Goal: Task Accomplishment & Management: Use online tool/utility

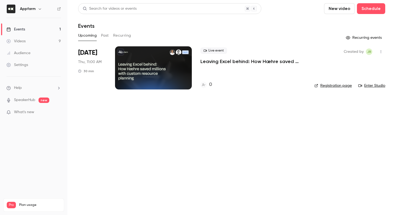
click at [103, 38] on button "Past" at bounding box center [105, 35] width 8 height 9
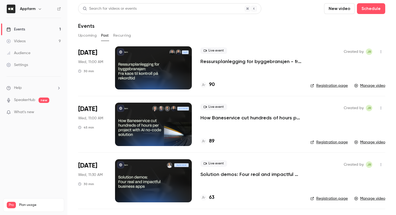
click at [207, 86] on div "90" at bounding box center [207, 84] width 14 height 7
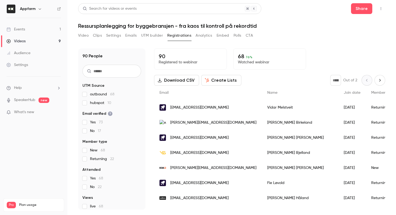
click at [107, 69] on input "text" at bounding box center [111, 71] width 59 height 13
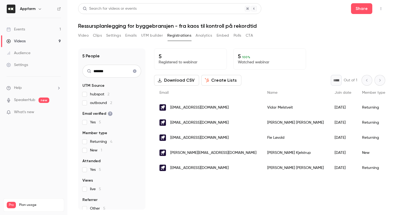
type input "*******"
click at [201, 35] on button "Analytics" at bounding box center [203, 35] width 17 height 9
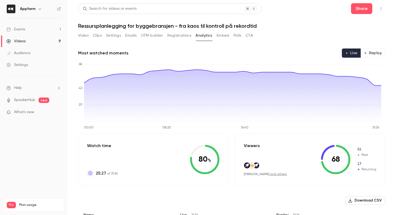
click at [183, 34] on button "Registrations" at bounding box center [179, 35] width 24 height 9
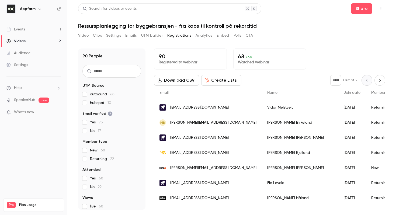
click at [102, 71] on input "text" at bounding box center [111, 71] width 59 height 13
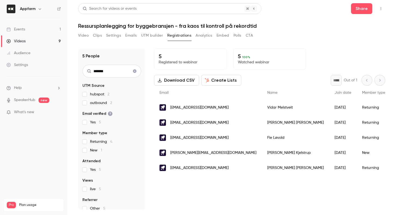
type input "*******"
click at [184, 112] on div "[EMAIL_ADDRESS][DOMAIN_NAME]" at bounding box center [208, 107] width 108 height 15
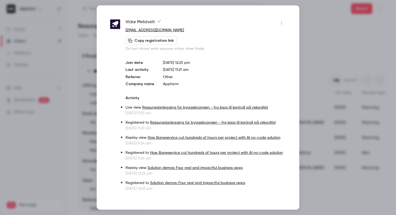
scroll to position [3, 0]
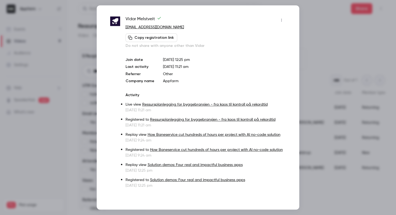
click at [277, 17] on button "button" at bounding box center [281, 20] width 9 height 9
click at [263, 10] on div at bounding box center [198, 107] width 396 height 215
click at [328, 38] on div at bounding box center [198, 107] width 396 height 215
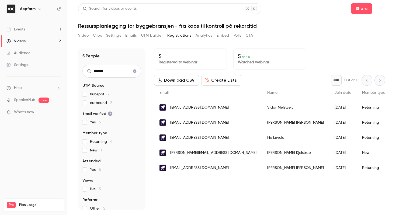
click at [202, 37] on button "Analytics" at bounding box center [203, 35] width 17 height 9
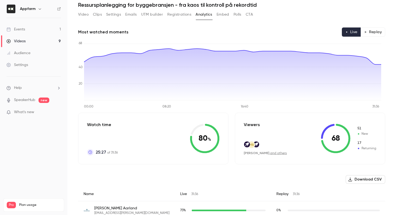
scroll to position [23, 0]
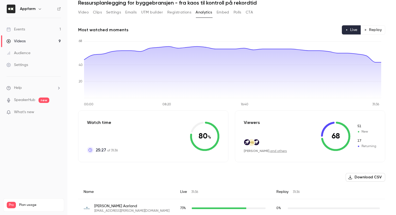
click at [357, 132] on icon at bounding box center [358, 131] width 3 height 3
click at [360, 133] on span "New" at bounding box center [366, 131] width 19 height 5
click at [357, 128] on span "51" at bounding box center [366, 126] width 19 height 5
click at [323, 137] on icon at bounding box center [336, 136] width 30 height 30
click at [334, 134] on icon at bounding box center [336, 136] width 30 height 30
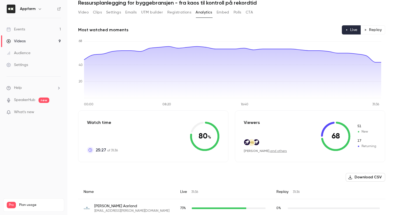
click at [274, 151] on link "and others" at bounding box center [278, 150] width 17 height 3
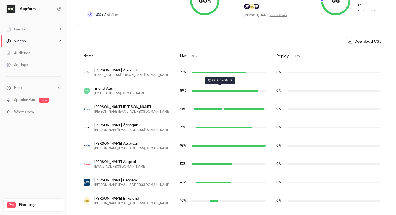
scroll to position [169, 0]
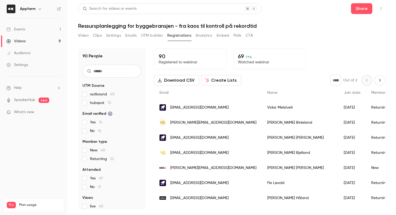
click at [94, 36] on button "Clips" at bounding box center [97, 35] width 9 height 9
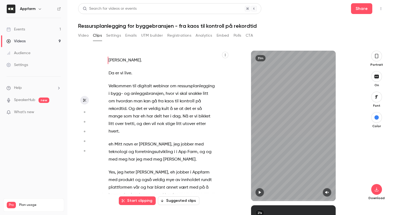
click at [116, 36] on button "Settings" at bounding box center [113, 35] width 15 height 9
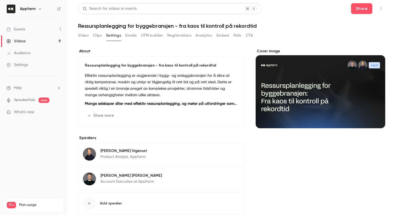
click at [247, 37] on button "CTA" at bounding box center [248, 35] width 7 height 9
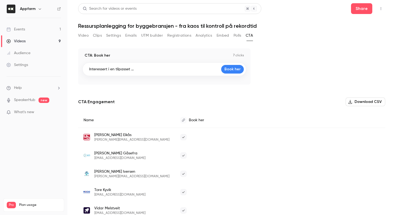
click at [236, 37] on button "Polls" at bounding box center [237, 35] width 8 height 9
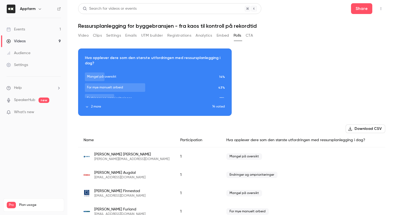
click at [224, 37] on button "Embed" at bounding box center [222, 35] width 13 height 9
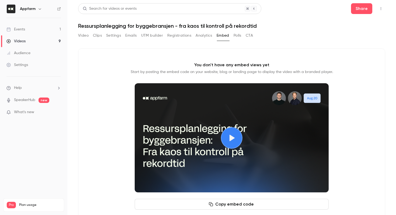
click at [247, 38] on button "CTA" at bounding box center [248, 35] width 7 height 9
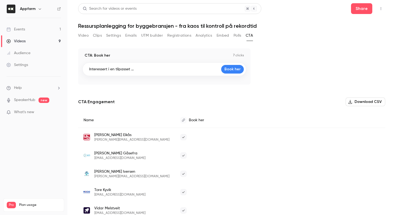
click at [235, 36] on button "Polls" at bounding box center [237, 35] width 8 height 9
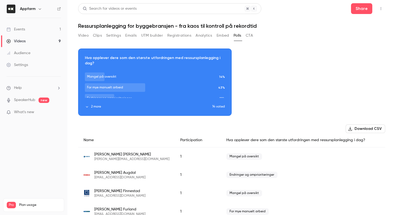
click at [220, 36] on button "Embed" at bounding box center [222, 35] width 13 height 9
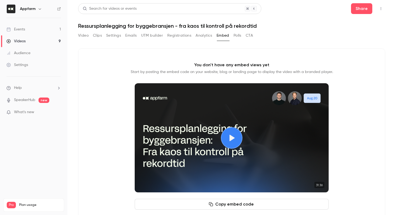
click at [251, 39] on button "CTA" at bounding box center [248, 35] width 7 height 9
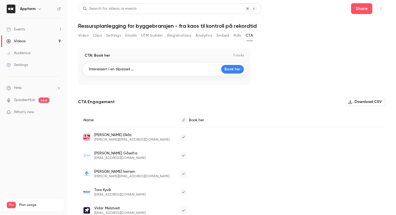
click at [235, 38] on button "Polls" at bounding box center [237, 35] width 8 height 9
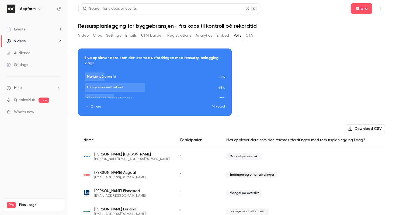
click at [211, 39] on button "Analytics" at bounding box center [203, 35] width 17 height 9
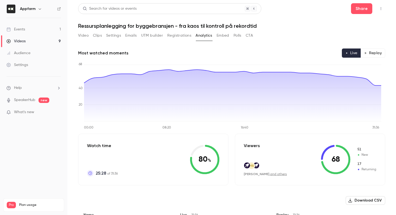
click at [179, 37] on button "Registrations" at bounding box center [179, 35] width 24 height 9
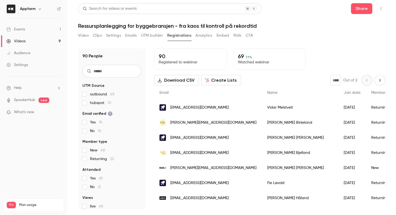
click at [148, 38] on button "UTM builder" at bounding box center [152, 35] width 22 height 9
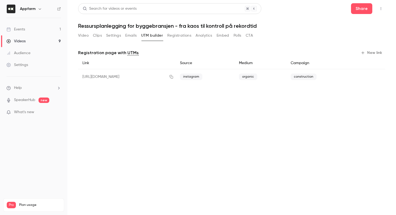
click at [121, 37] on div "Video Clips Settings Emails UTM builder Registrations Analytics Embed Polls CTA" at bounding box center [165, 35] width 175 height 9
click at [108, 36] on button "Settings" at bounding box center [113, 35] width 15 height 9
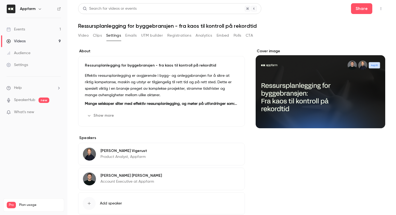
click at [98, 36] on button "Clips" at bounding box center [97, 35] width 9 height 9
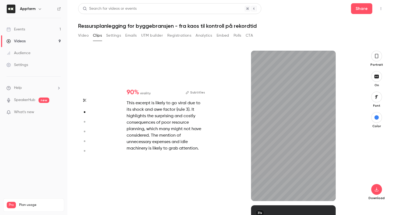
scroll to position [154, 0]
type input "****"
click at [84, 35] on button "Video" at bounding box center [83, 35] width 10 height 9
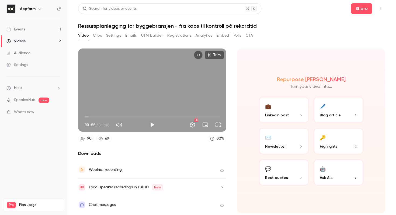
click at [103, 205] on div "Chat messages" at bounding box center [102, 204] width 27 height 6
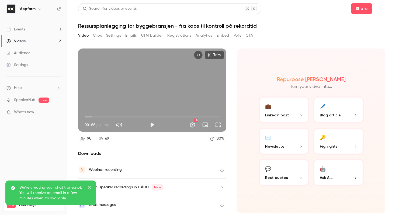
click at [88, 188] on icon "close" at bounding box center [89, 187] width 3 height 3
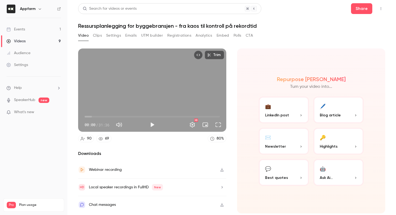
click at [144, 201] on div "Chat messages" at bounding box center [152, 204] width 148 height 17
click at [250, 37] on button "CTA" at bounding box center [248, 35] width 7 height 9
